Goal: Transaction & Acquisition: Purchase product/service

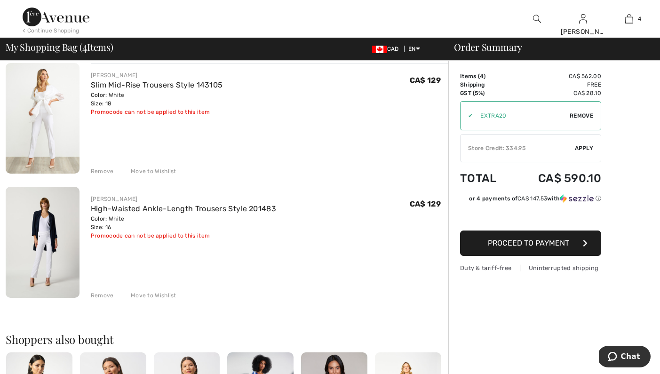
scroll to position [320, 0]
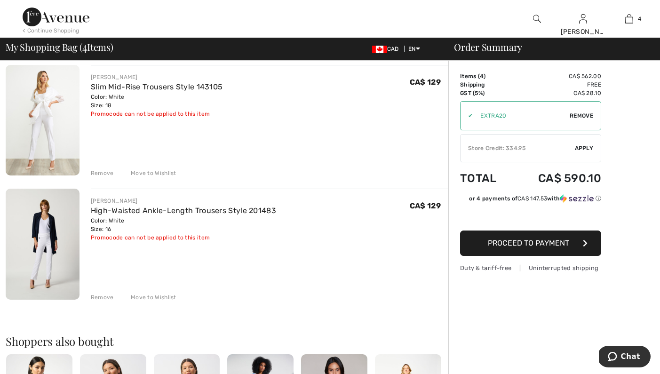
click at [56, 251] on img at bounding box center [43, 244] width 74 height 111
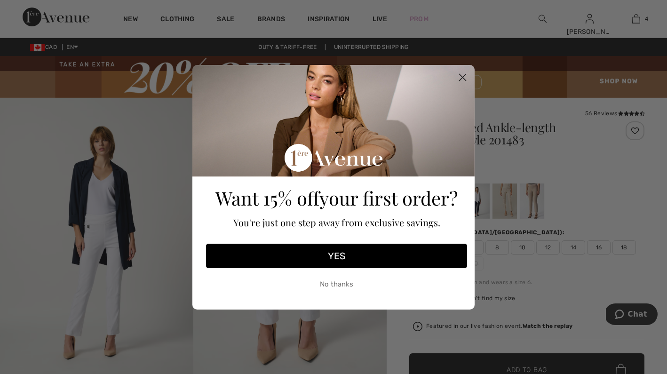
click at [464, 76] on icon "Close dialog" at bounding box center [462, 77] width 16 height 16
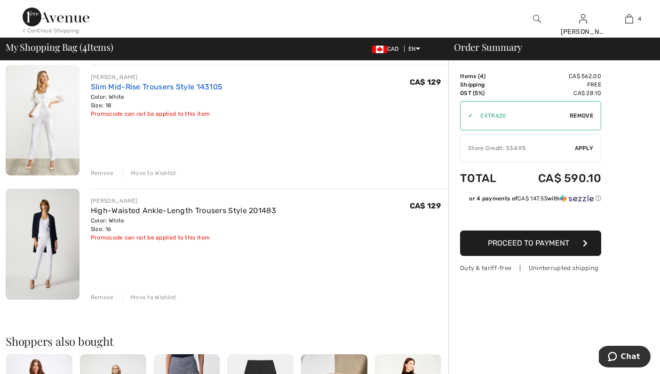
click at [162, 84] on link "Slim Mid-Rise Trousers Style 143105" at bounding box center [157, 86] width 132 height 9
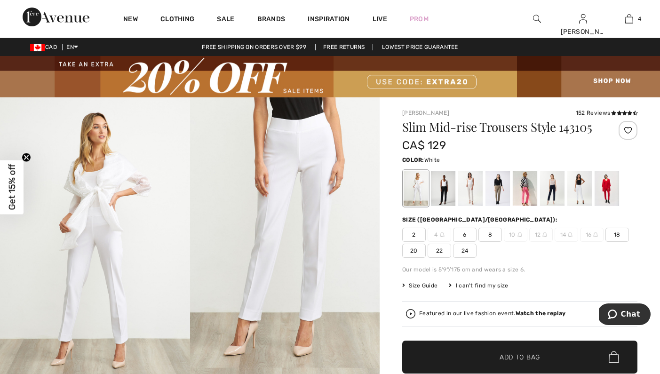
click at [617, 236] on span "18" at bounding box center [617, 235] width 24 height 14
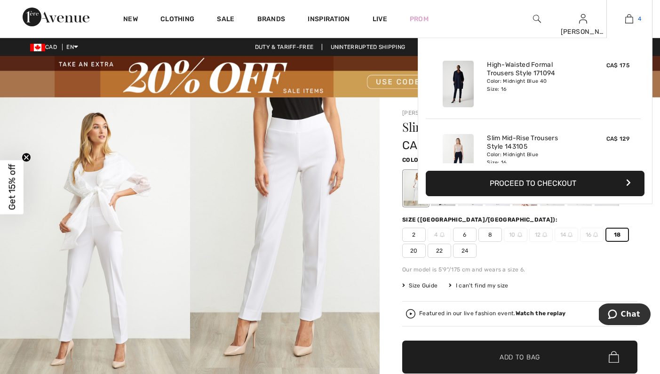
click at [630, 21] on img at bounding box center [629, 18] width 8 height 11
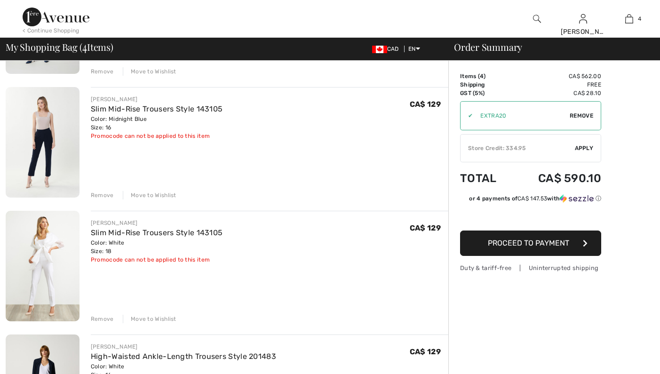
scroll to position [281, 0]
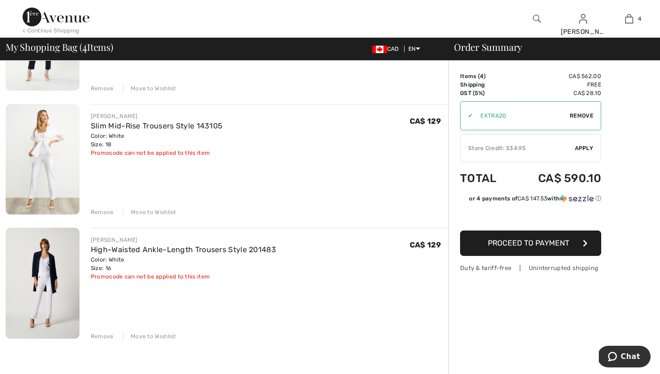
click at [101, 335] on div "Remove" at bounding box center [102, 336] width 23 height 8
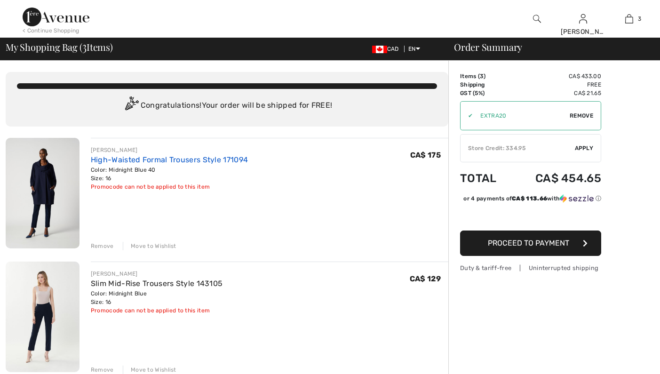
scroll to position [0, 0]
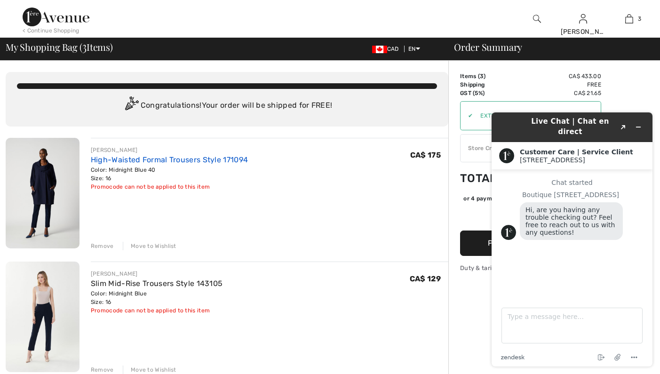
click at [139, 159] on link "High-Waisted Formal Trousers Style 171094" at bounding box center [169, 159] width 157 height 9
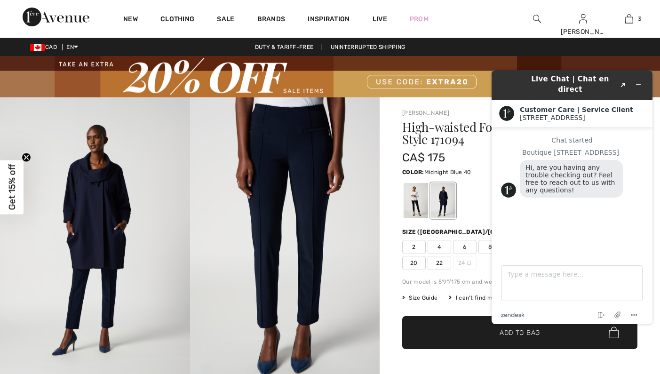
click at [485, 86] on div "Live Chat | Chat en direct Created with Sketch. Customer Care | Service Client …" at bounding box center [572, 197] width 176 height 269
click at [464, 203] on div at bounding box center [519, 200] width 235 height 39
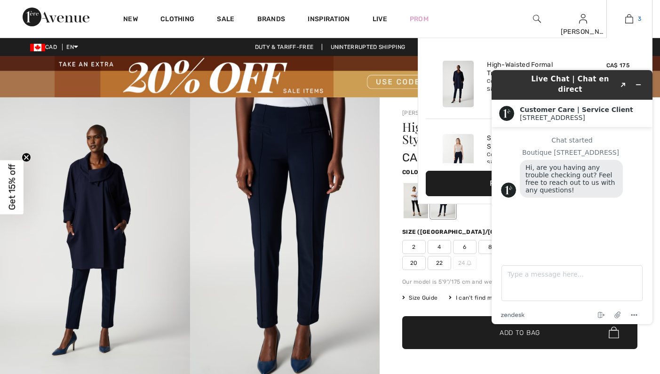
click at [629, 18] on img at bounding box center [629, 18] width 8 height 11
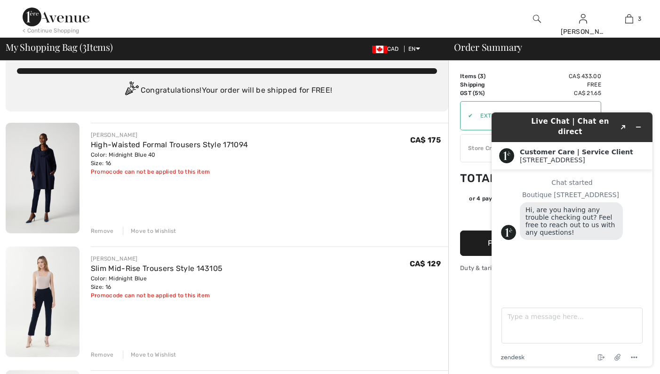
scroll to position [52, 0]
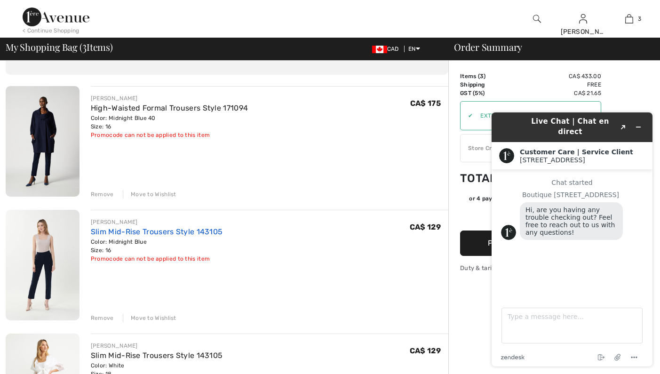
click at [137, 232] on link "Slim Mid-Rise Trousers Style 143105" at bounding box center [157, 231] width 132 height 9
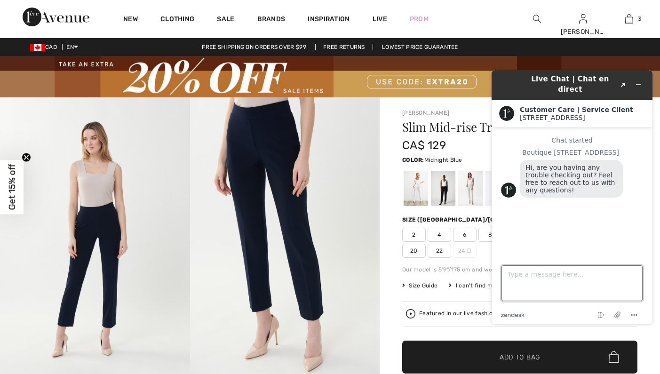
click at [538, 277] on textarea "Type a message here..." at bounding box center [571, 283] width 141 height 36
type textarea "no. I'm good"
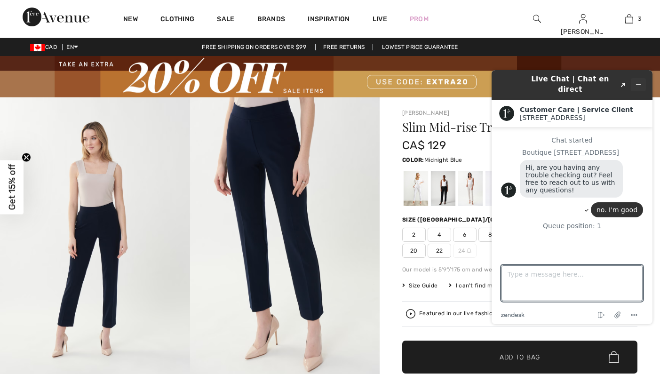
click at [638, 85] on icon "Minimize widget" at bounding box center [638, 85] width 4 height 0
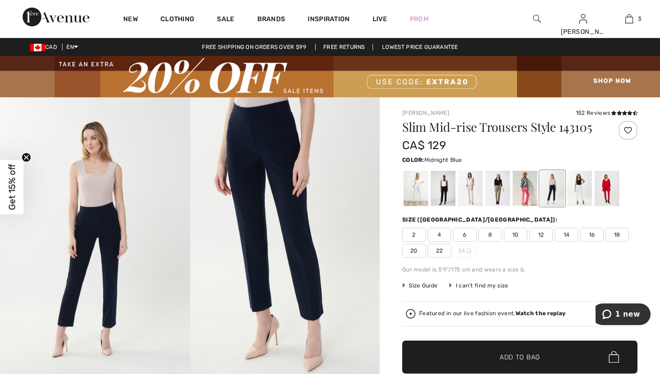
click at [591, 234] on span "16" at bounding box center [592, 235] width 24 height 14
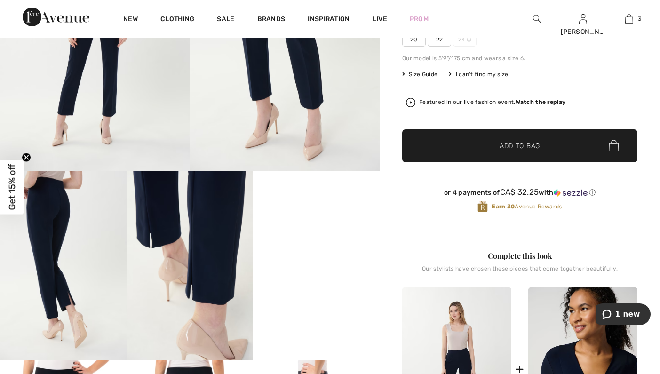
scroll to position [226, 0]
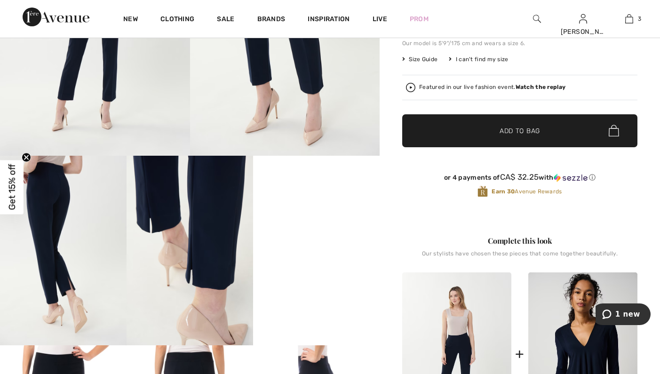
click at [520, 131] on span "Add to Bag" at bounding box center [519, 131] width 40 height 10
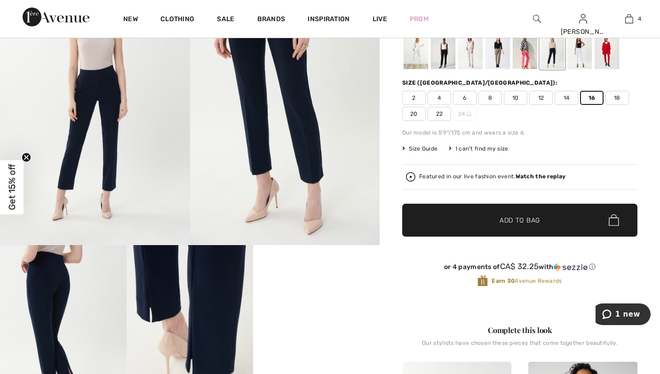
scroll to position [0, 0]
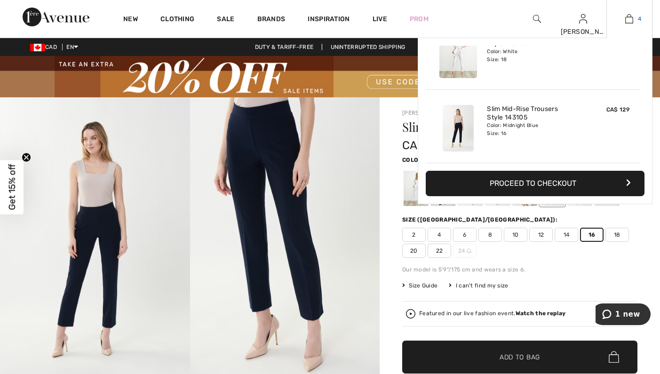
click at [629, 20] on img at bounding box center [629, 18] width 8 height 11
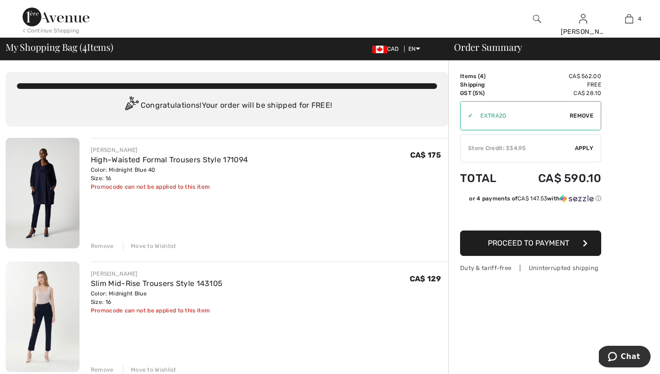
click at [99, 246] on div "Remove" at bounding box center [102, 246] width 23 height 8
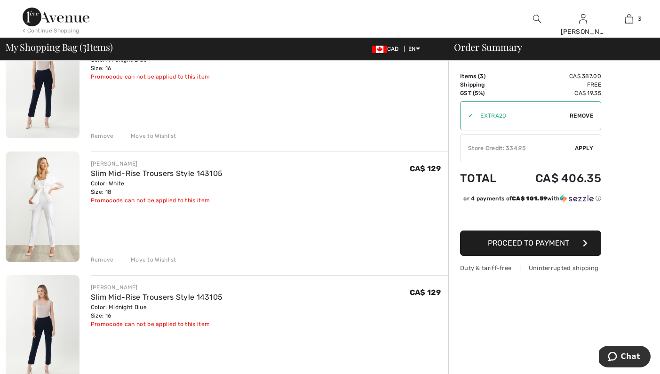
scroll to position [36, 0]
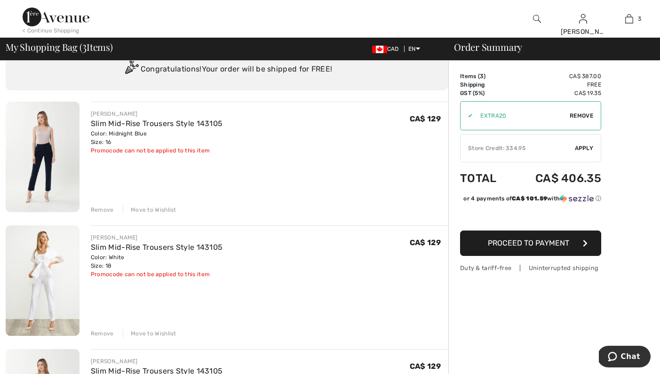
click at [101, 210] on div "Remove" at bounding box center [102, 210] width 23 height 8
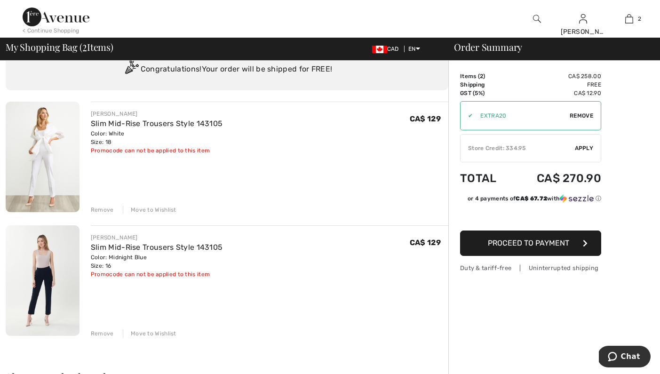
click at [580, 146] on span "Apply" at bounding box center [584, 148] width 19 height 8
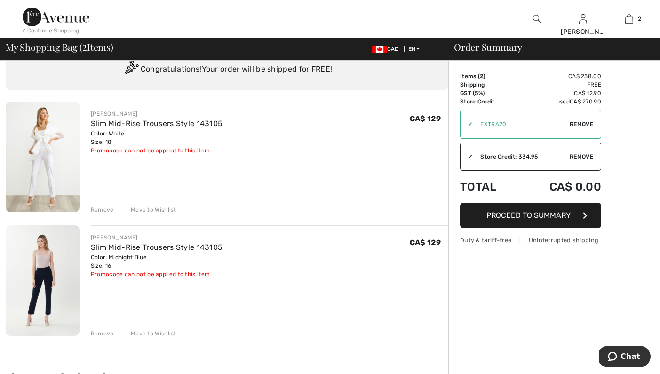
click at [535, 213] on span "Proceed to Summary" at bounding box center [528, 215] width 84 height 9
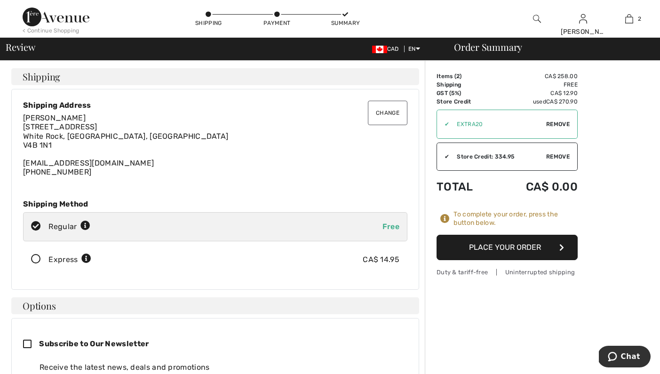
click at [514, 247] on button "Place Your Order" at bounding box center [506, 247] width 141 height 25
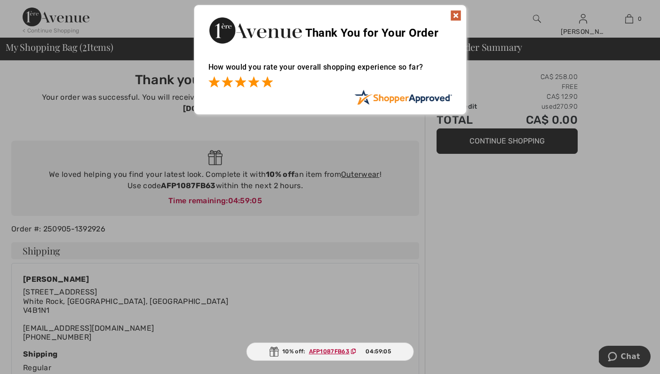
click at [267, 80] on span at bounding box center [266, 81] width 11 height 11
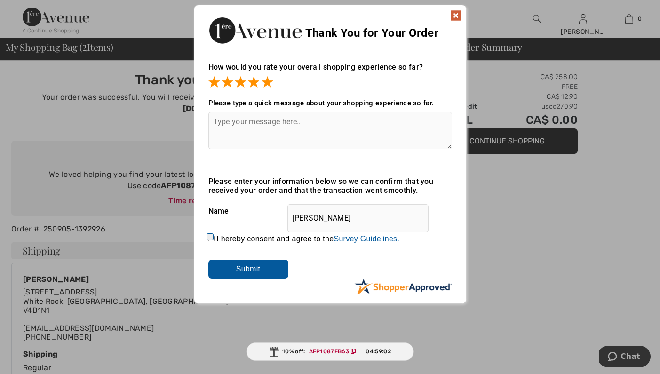
click at [214, 238] on div "I hereby consent and agree to the By submitting a review, you grant permission …" at bounding box center [330, 239] width 244 height 23
click at [210, 239] on input "I hereby consent and agree to the By submitting a review, you grant permission …" at bounding box center [211, 238] width 6 height 6
checkbox input "true"
click at [237, 272] on input "Submit" at bounding box center [248, 269] width 80 height 19
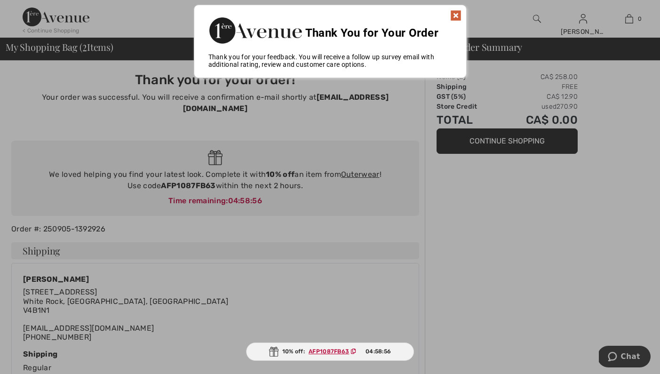
click at [459, 12] on img at bounding box center [455, 15] width 11 height 11
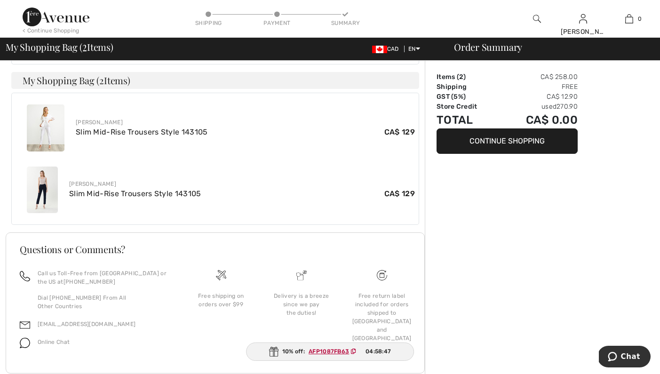
scroll to position [323, 0]
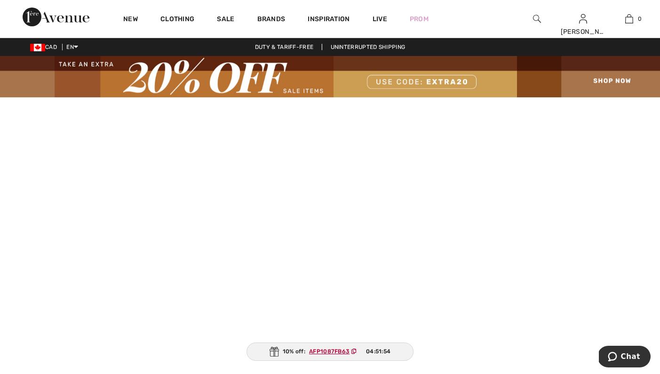
click at [536, 21] on img at bounding box center [537, 18] width 8 height 11
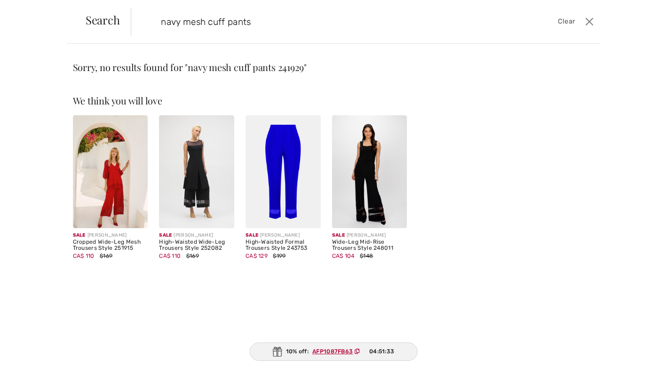
type input "navy mesh cuff pants"
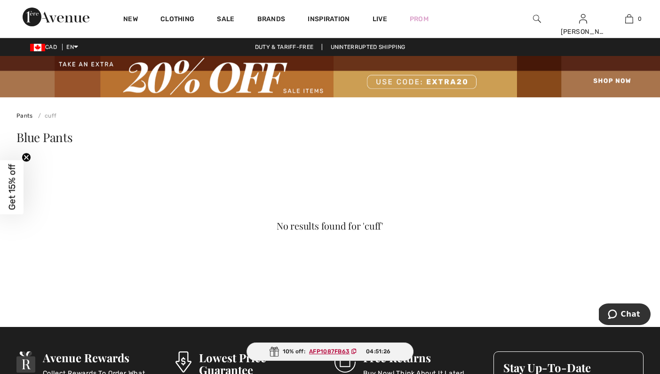
click at [534, 18] on img at bounding box center [537, 18] width 8 height 11
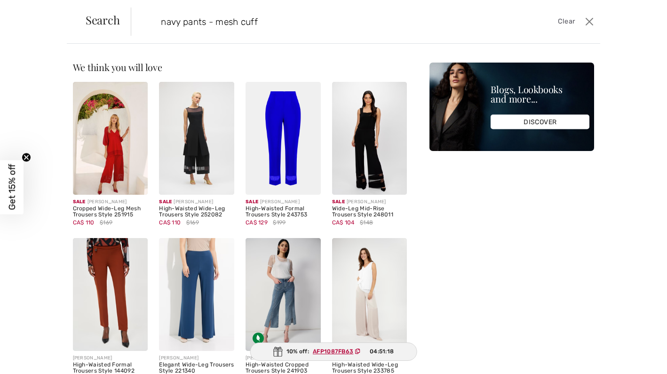
type input "navy pants - mesh cuff"
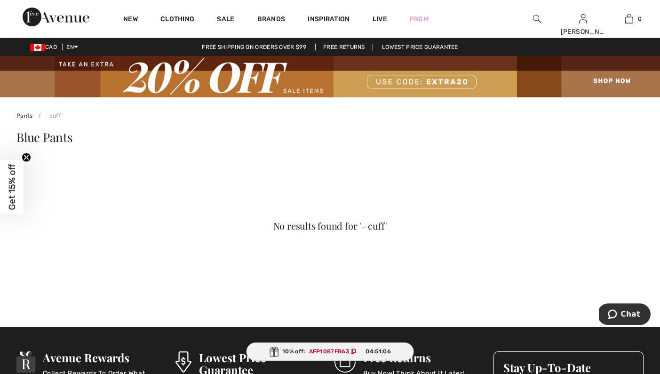
click at [537, 16] on img at bounding box center [537, 18] width 8 height 11
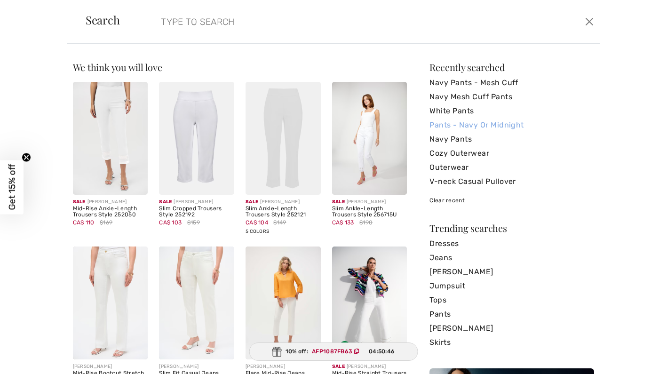
click at [459, 121] on link "Pants - Navy Or Midnight" at bounding box center [511, 125] width 165 height 14
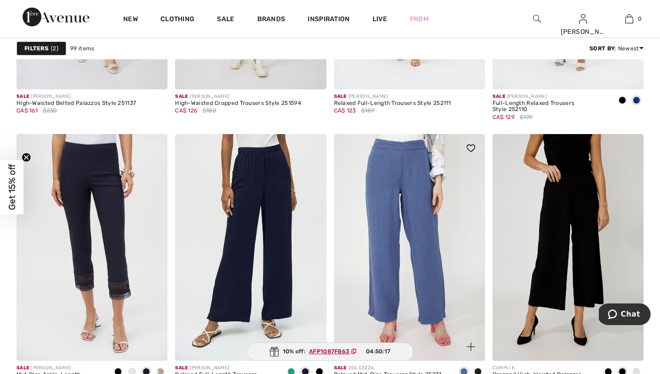
scroll to position [3746, 0]
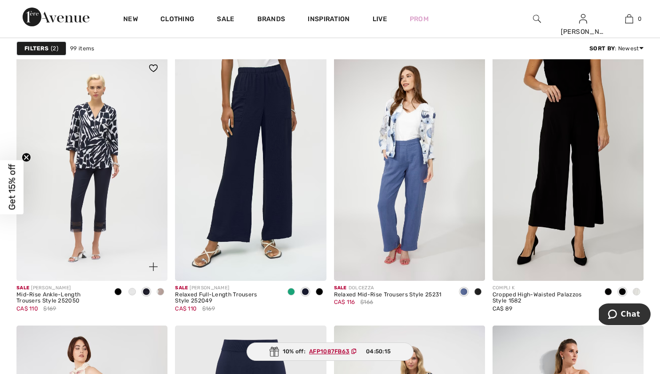
click at [91, 217] on img at bounding box center [91, 167] width 151 height 227
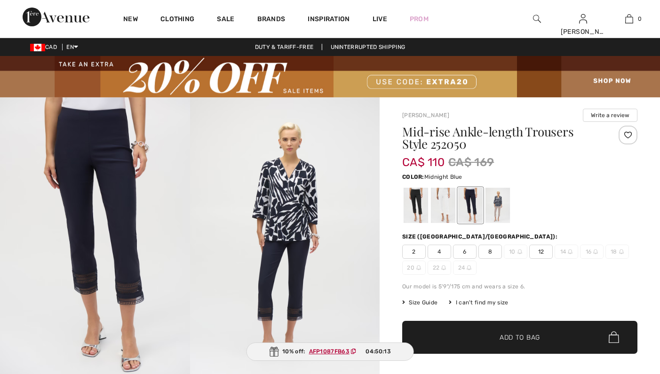
checkbox input "true"
click at [443, 214] on div at bounding box center [443, 205] width 24 height 35
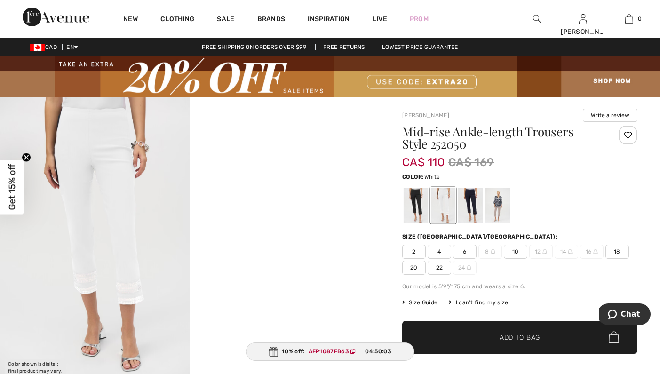
click at [617, 250] on span "18" at bounding box center [617, 252] width 24 height 14
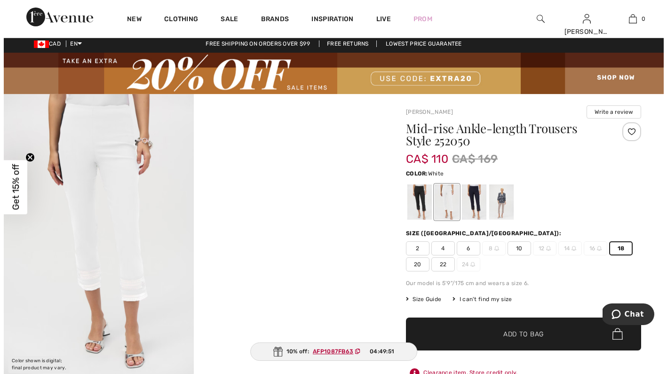
scroll to position [81, 0]
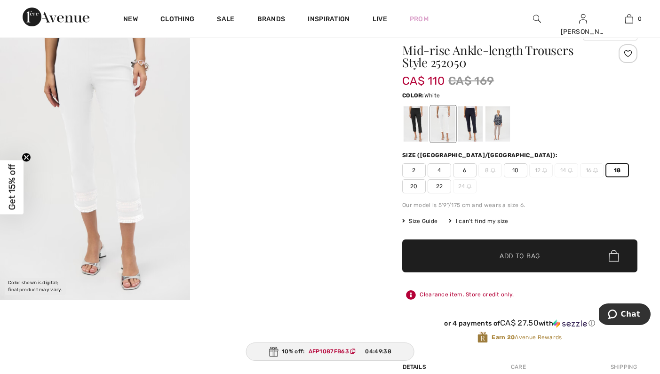
click at [450, 134] on div at bounding box center [443, 123] width 24 height 35
click at [141, 215] on img at bounding box center [95, 158] width 190 height 284
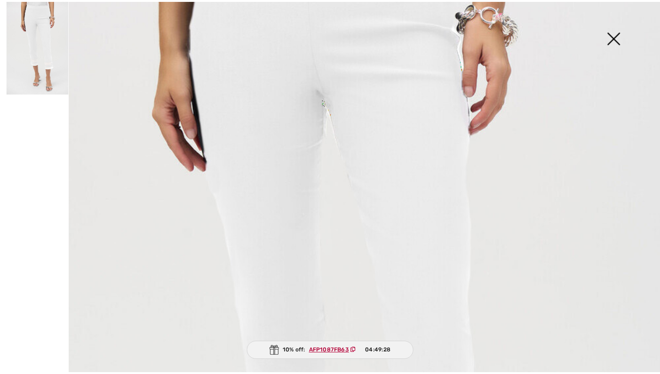
scroll to position [0, 0]
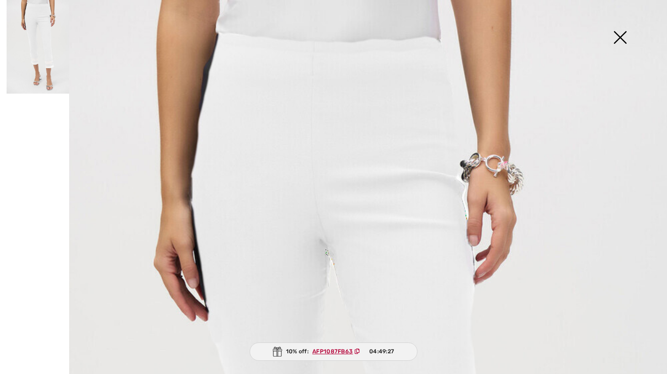
click at [625, 35] on img at bounding box center [619, 38] width 47 height 48
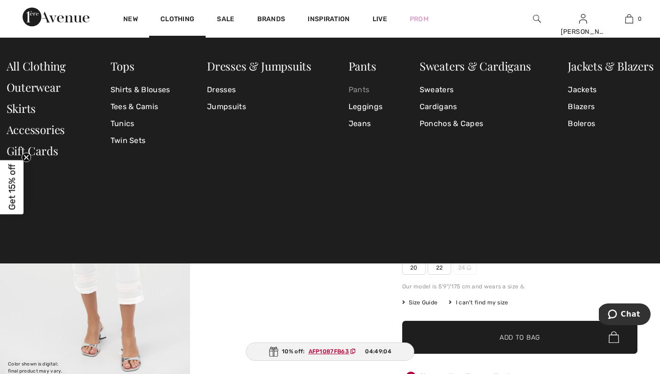
click at [373, 88] on link "Pants" at bounding box center [365, 89] width 34 height 17
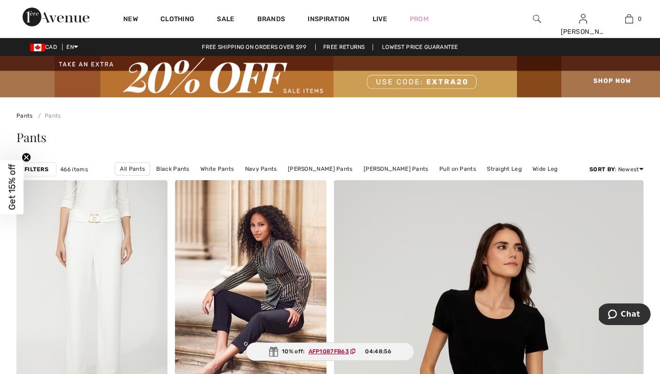
click at [536, 19] on img at bounding box center [537, 18] width 8 height 11
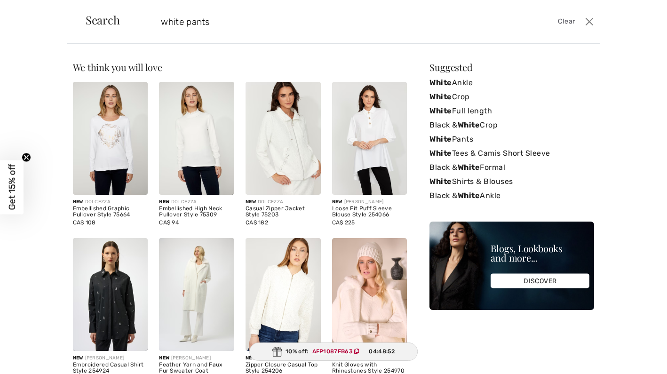
type input "white pants"
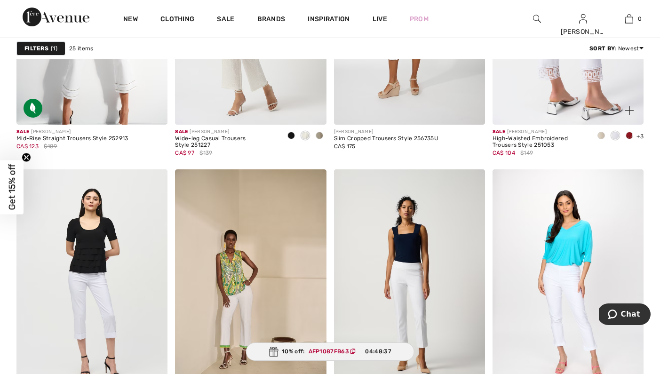
scroll to position [744, 0]
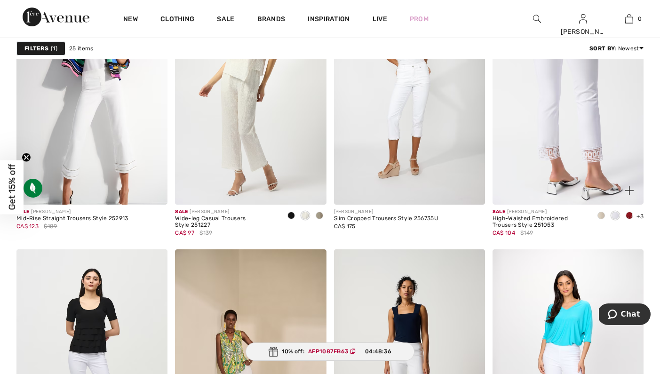
click at [575, 125] on img at bounding box center [567, 91] width 151 height 227
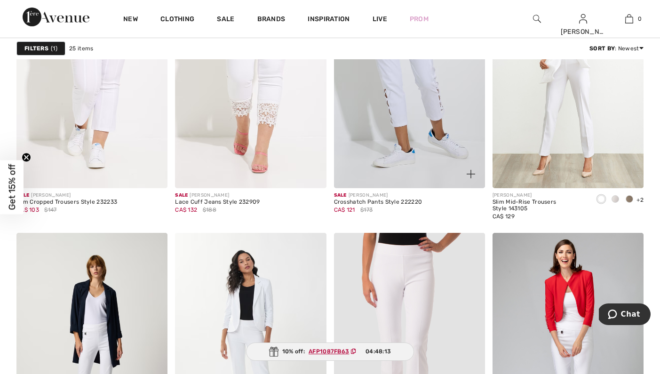
scroll to position [1531, 0]
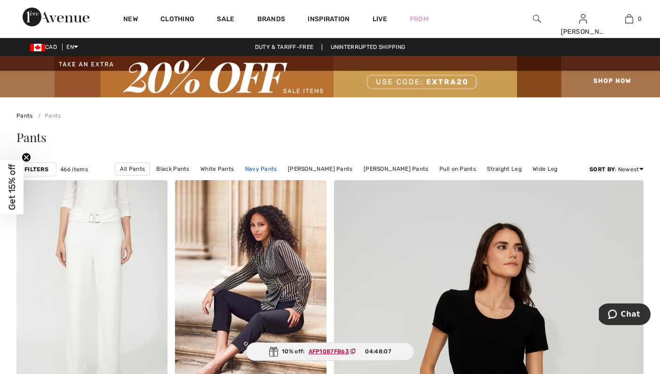
click at [271, 168] on link "Navy Pants" at bounding box center [260, 169] width 41 height 12
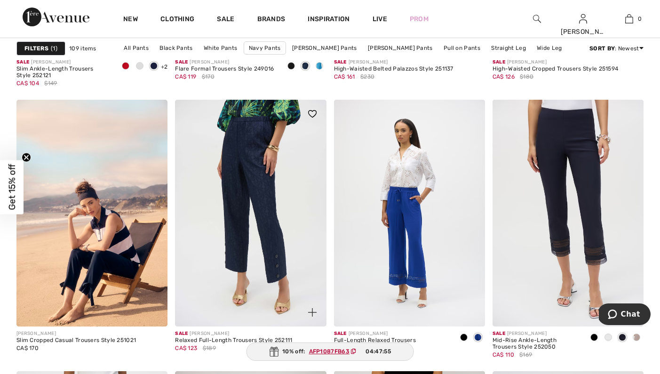
scroll to position [1622, 0]
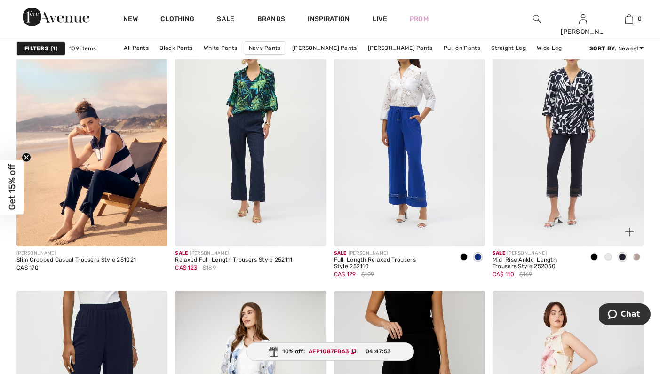
click at [576, 190] on img at bounding box center [567, 132] width 151 height 227
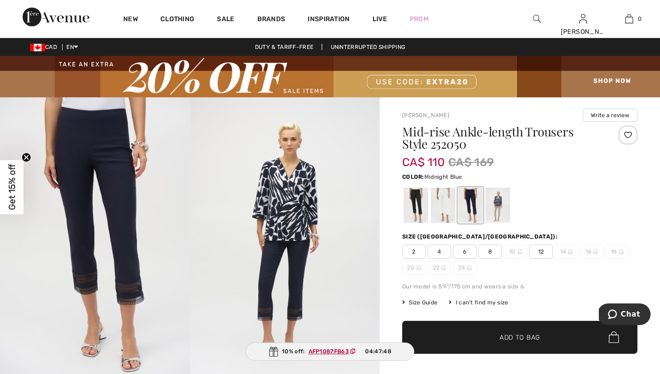
click at [474, 215] on div at bounding box center [470, 205] width 24 height 35
click at [409, 215] on div at bounding box center [415, 205] width 24 height 35
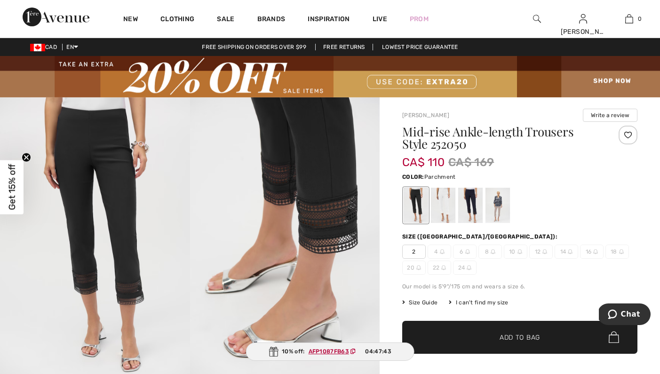
click at [498, 204] on div at bounding box center [497, 205] width 24 height 35
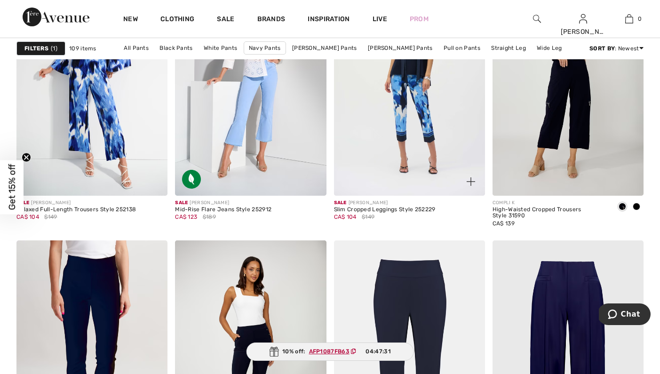
scroll to position [3072, 0]
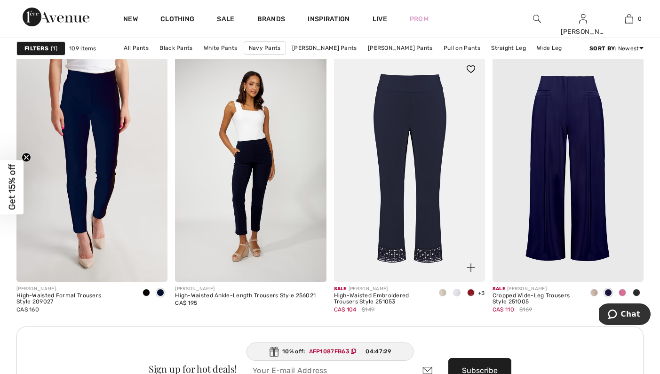
click at [395, 209] on img at bounding box center [409, 168] width 151 height 227
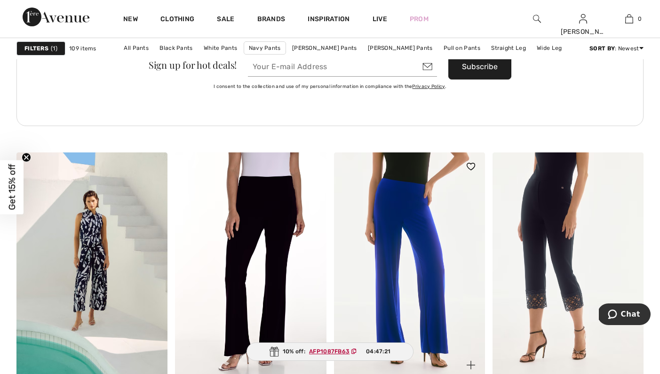
scroll to position [3518, 0]
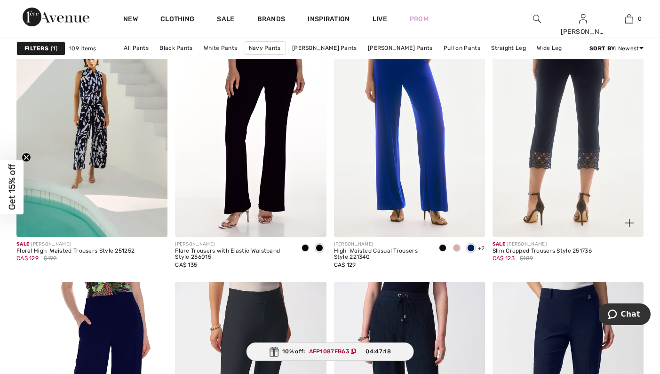
click at [555, 155] on img at bounding box center [567, 123] width 151 height 227
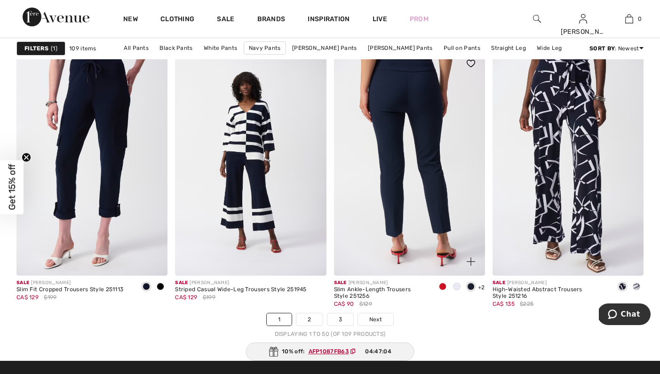
scroll to position [4146, 0]
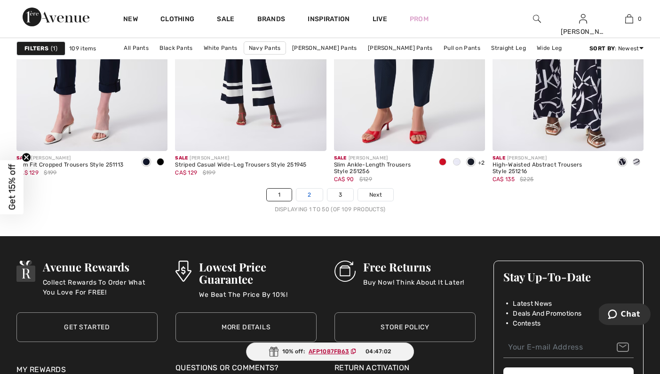
click at [311, 193] on link "2" at bounding box center [309, 195] width 26 height 12
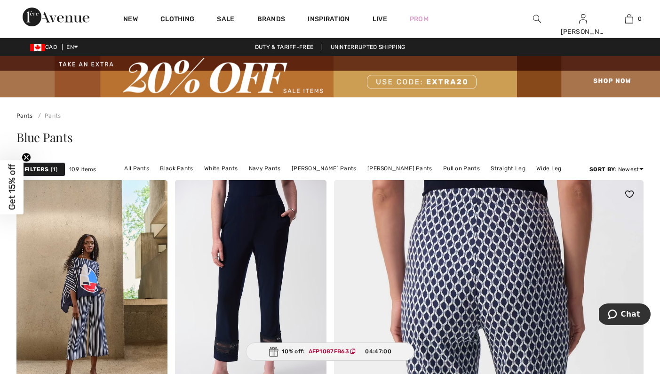
scroll to position [139, 0]
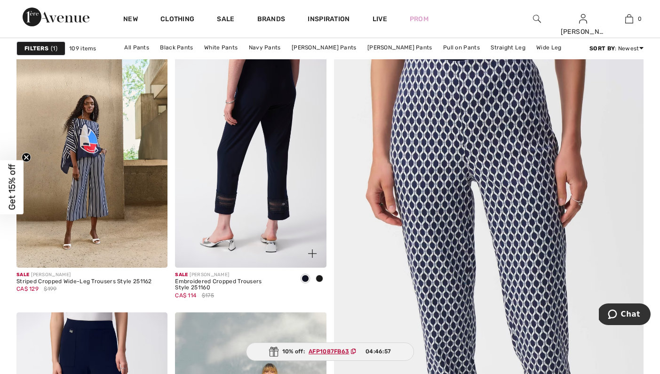
click at [256, 184] on img at bounding box center [250, 154] width 151 height 227
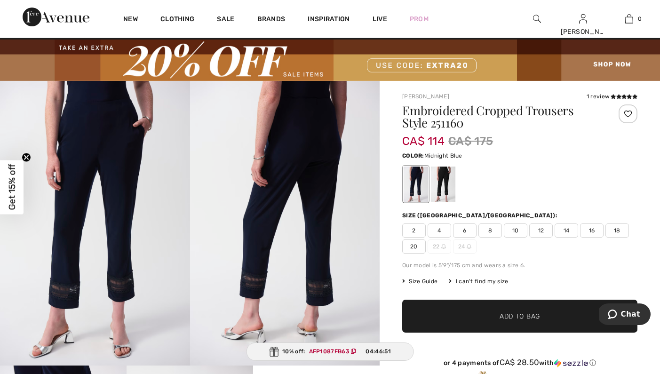
scroll to position [133, 0]
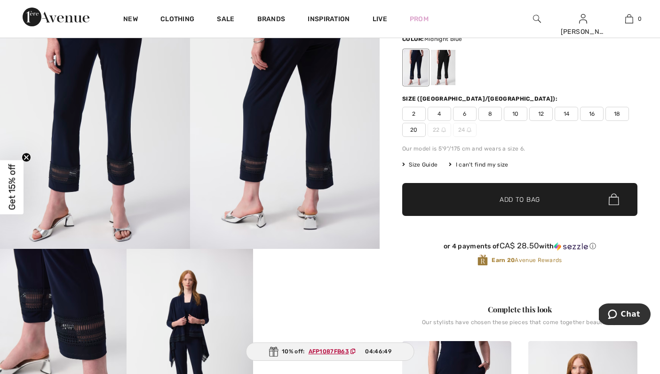
click at [589, 116] on span "16" at bounding box center [592, 114] width 24 height 14
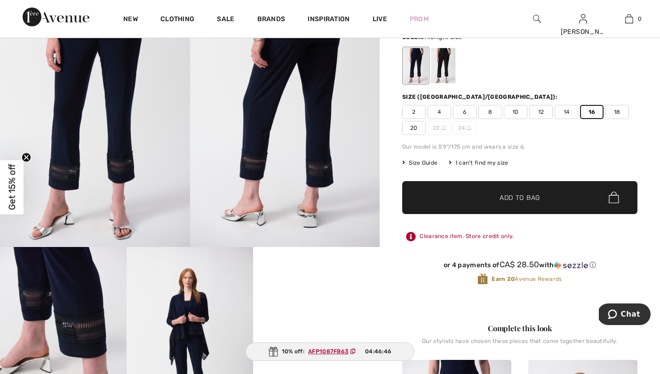
scroll to position [321, 0]
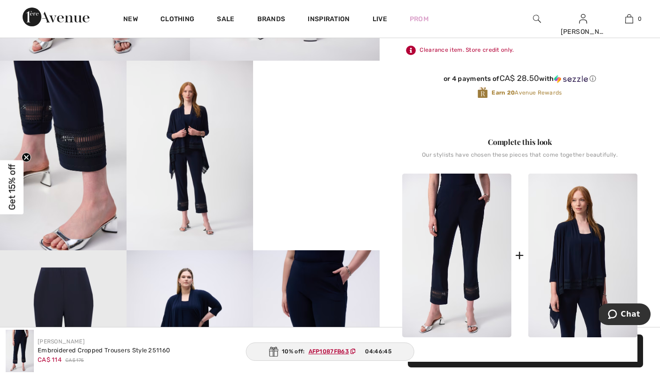
click at [325, 124] on video "Your browser does not support the video tag." at bounding box center [316, 92] width 127 height 63
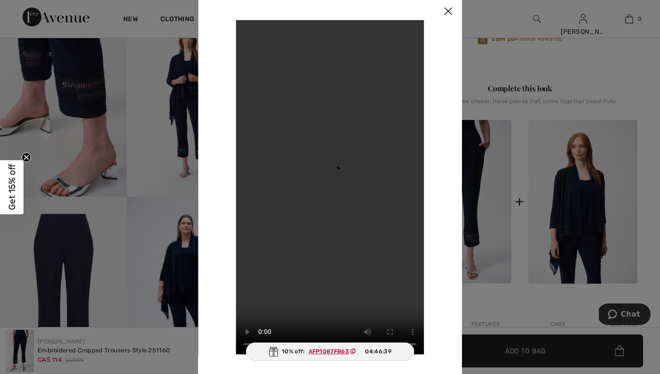
scroll to position [419, 0]
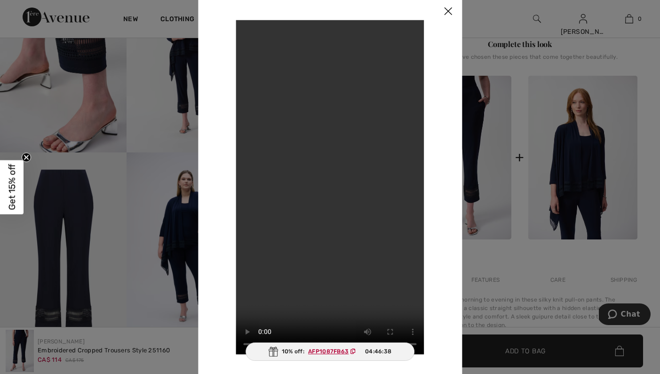
click at [357, 221] on video "Your browser does not support the video tag." at bounding box center [330, 187] width 188 height 334
click at [358, 220] on video "Your browser does not support the video tag." at bounding box center [330, 187] width 188 height 334
click at [407, 202] on video "Your browser does not support the video tag." at bounding box center [330, 187] width 188 height 334
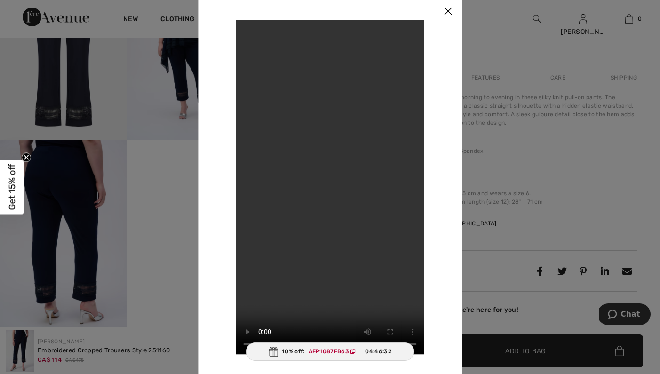
scroll to position [668, 0]
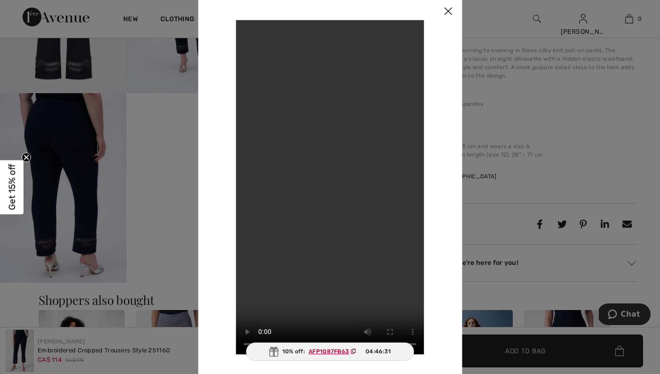
click at [249, 30] on video "Your browser does not support the video tag." at bounding box center [330, 187] width 188 height 334
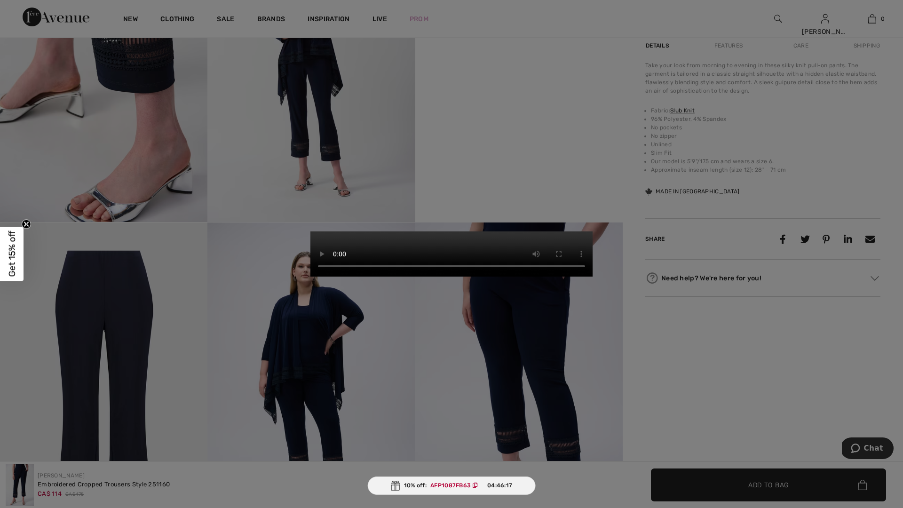
click at [534, 277] on video "Your browser does not support the video tag." at bounding box center [451, 253] width 282 height 45
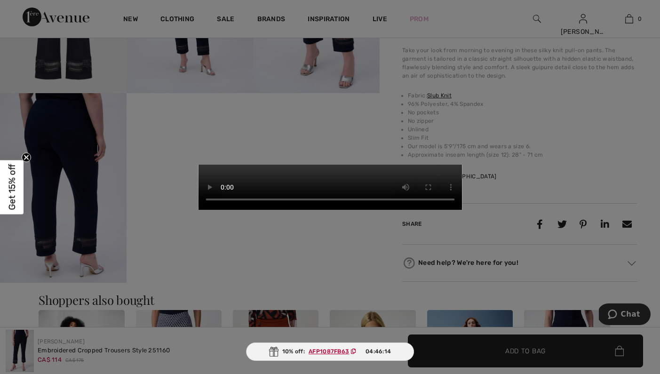
scroll to position [741, 0]
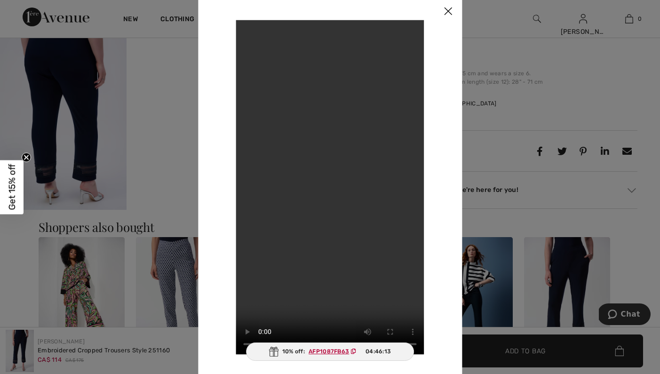
click at [456, 4] on img at bounding box center [448, 11] width 28 height 29
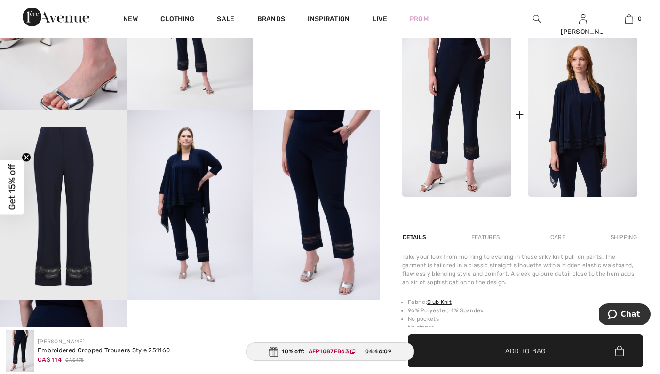
scroll to position [287, 0]
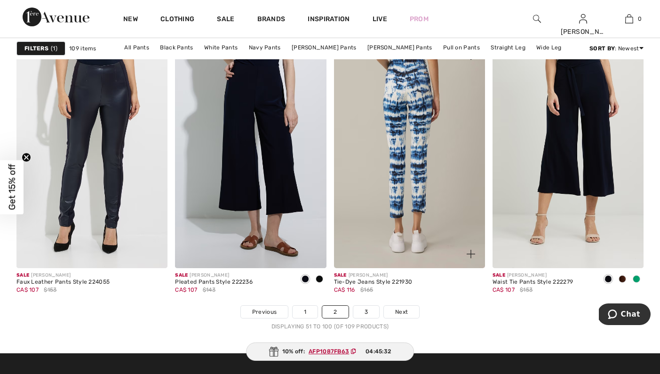
scroll to position [4053, 0]
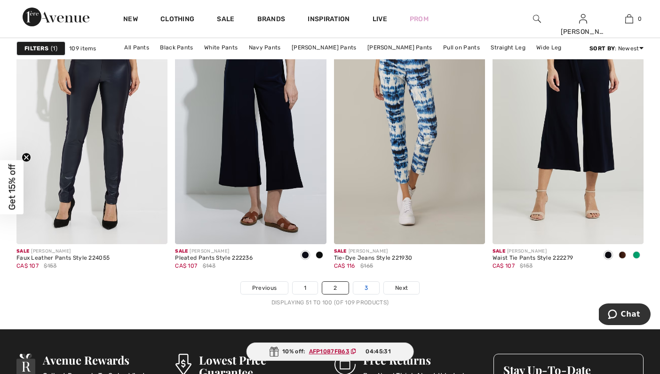
click at [370, 289] on link "3" at bounding box center [366, 288] width 26 height 12
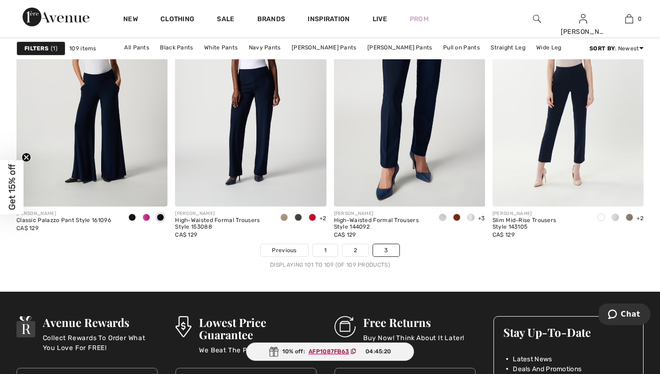
scroll to position [813, 0]
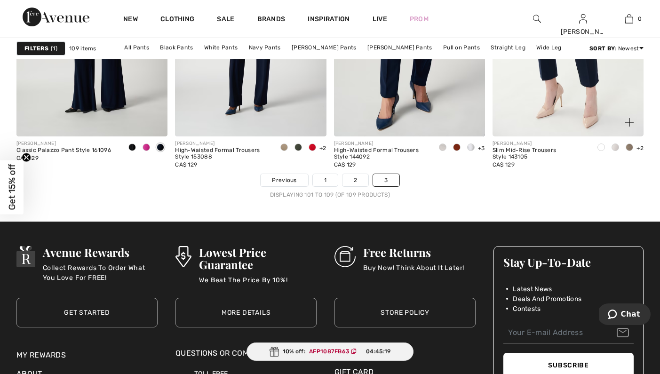
click at [535, 108] on img at bounding box center [567, 23] width 151 height 227
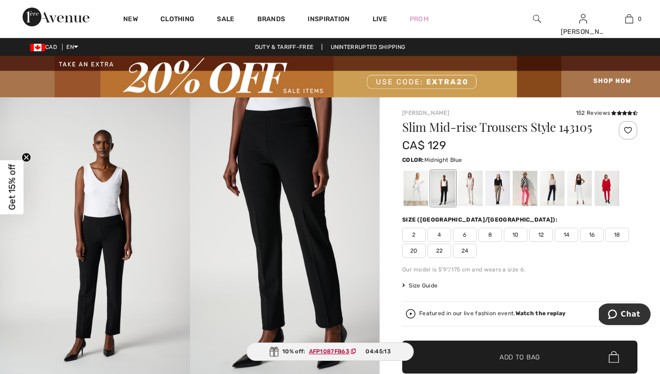
click at [548, 192] on div at bounding box center [552, 188] width 24 height 35
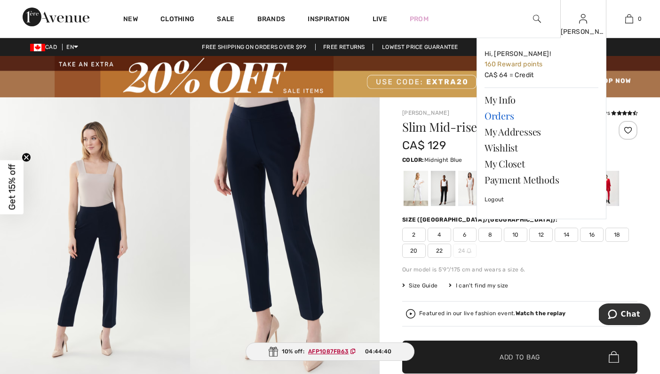
click at [499, 115] on link "Orders" at bounding box center [541, 116] width 114 height 16
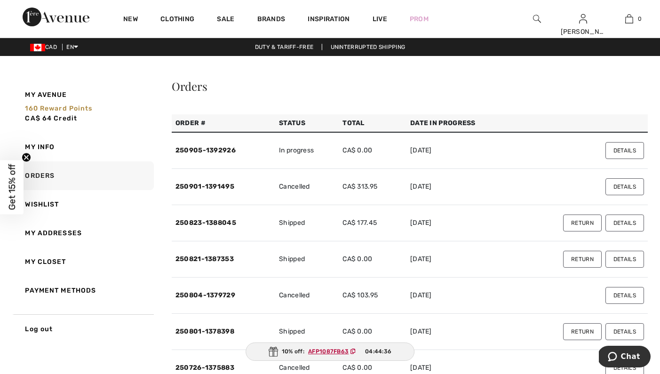
click at [635, 147] on button "Details" at bounding box center [624, 150] width 39 height 17
